Goal: Information Seeking & Learning: Learn about a topic

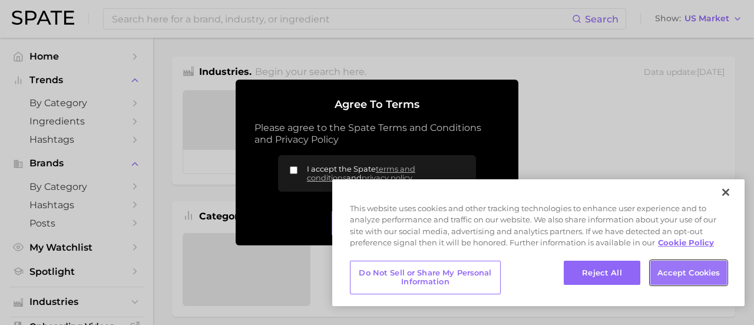
click at [687, 265] on button "Accept Cookies" at bounding box center [688, 272] width 77 height 25
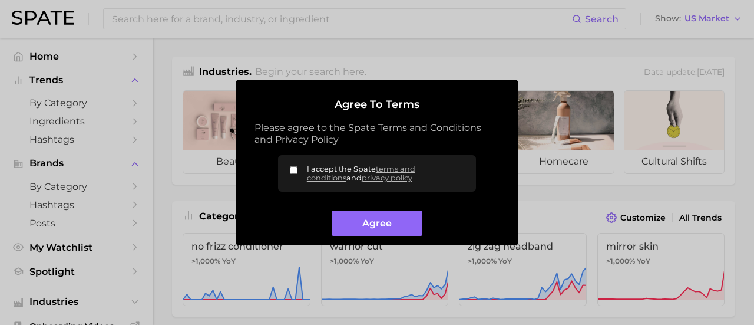
click at [290, 170] on input "I accept the Spate terms and conditions and privacy policy" at bounding box center [294, 170] width 8 height 8
checkbox input "true"
click at [400, 224] on button "Agree" at bounding box center [377, 222] width 90 height 25
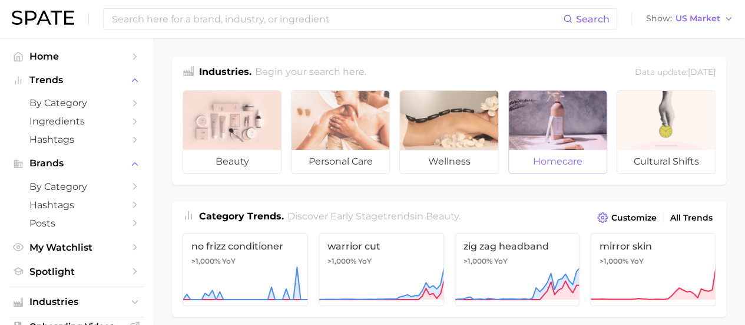
scroll to position [59, 0]
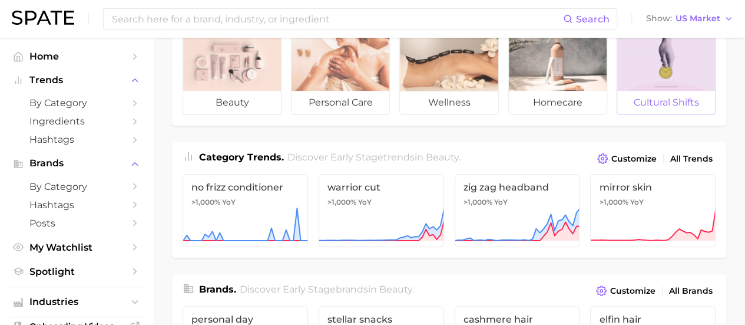
click at [686, 75] on div at bounding box center [666, 61] width 98 height 59
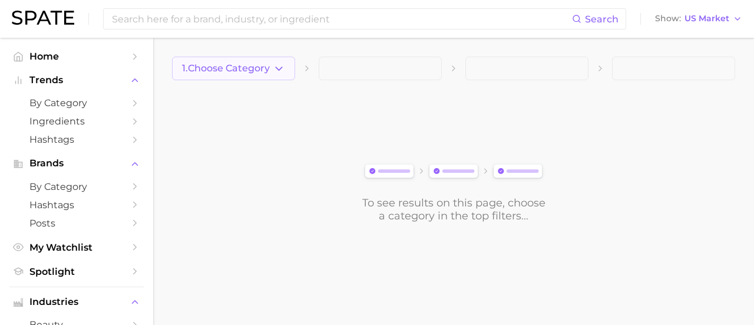
click at [214, 75] on button "1. Choose Category" at bounding box center [233, 69] width 123 height 24
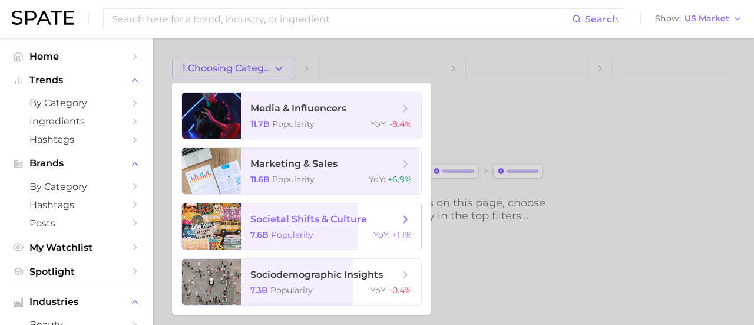
click at [356, 216] on span "societal shifts & culture" at bounding box center [308, 218] width 117 height 11
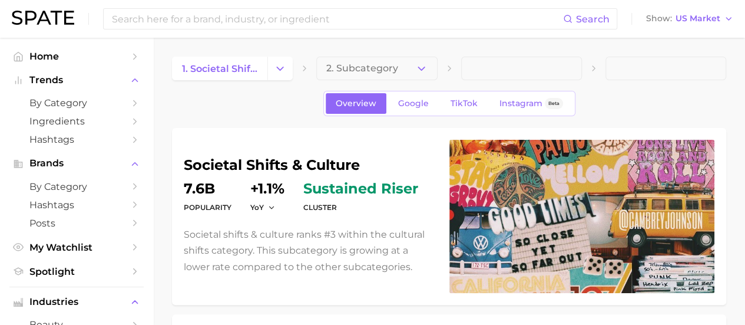
scroll to position [59, 0]
